Goal: Information Seeking & Learning: Find specific fact

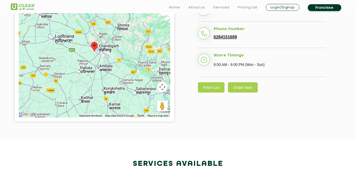
scroll to position [158, 0]
click at [205, 90] on link "Price List" at bounding box center [211, 87] width 27 height 10
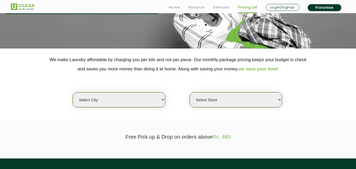
scroll to position [79, 0]
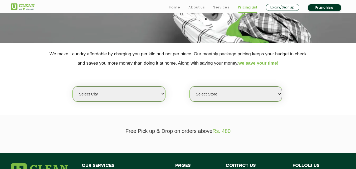
click at [163, 96] on select "Select city [GEOGRAPHIC_DATA] [GEOGRAPHIC_DATA] [GEOGRAPHIC_DATA] [GEOGRAPHIC_D…" at bounding box center [119, 93] width 92 height 15
select select "70"
click at [73, 86] on select "Select city [GEOGRAPHIC_DATA] [GEOGRAPHIC_DATA] [GEOGRAPHIC_DATA] [GEOGRAPHIC_D…" at bounding box center [119, 93] width 92 height 15
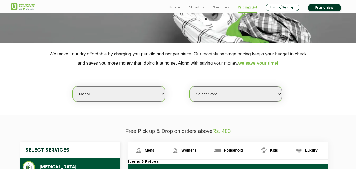
click at [275, 93] on select "Select Store [GEOGRAPHIC_DATA]-61 [GEOGRAPHIC_DATA]" at bounding box center [236, 93] width 92 height 15
select select "446"
click at [190, 86] on select "Select Store [GEOGRAPHIC_DATA]-61 [GEOGRAPHIC_DATA]" at bounding box center [236, 93] width 92 height 15
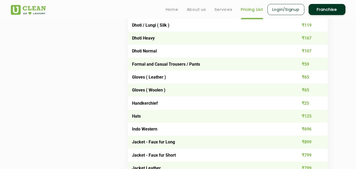
scroll to position [211, 0]
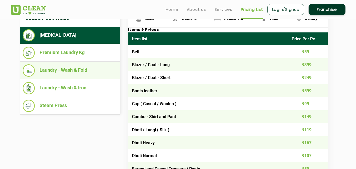
click at [71, 69] on li "Laundry - Wash & Fold" at bounding box center [70, 70] width 95 height 12
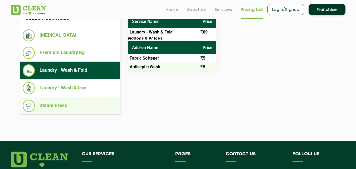
click at [62, 107] on li "Steam Press" at bounding box center [70, 106] width 95 height 12
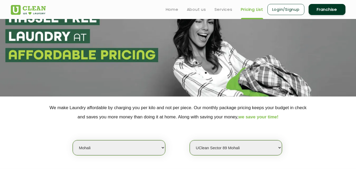
scroll to position [0, 0]
